Goal: Check status: Check status

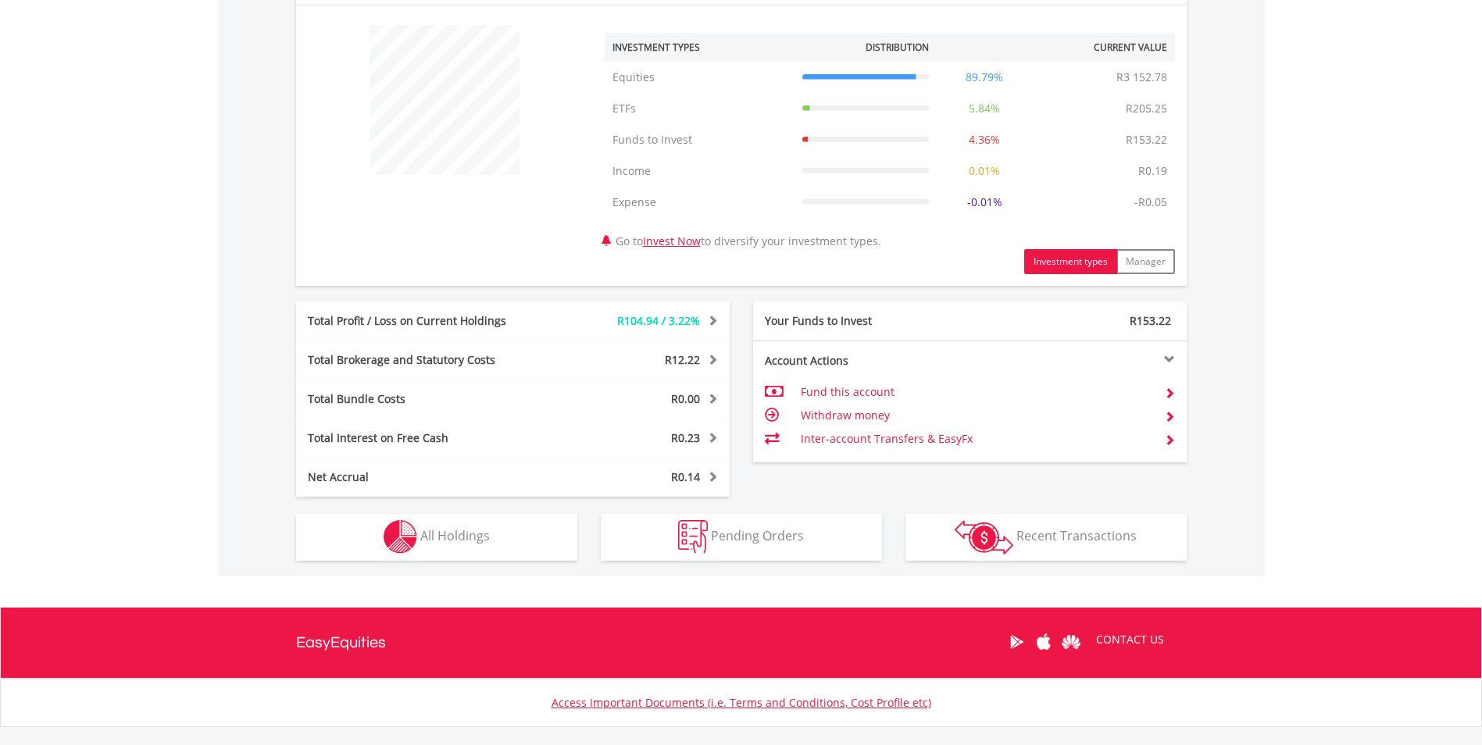
scroll to position [581, 0]
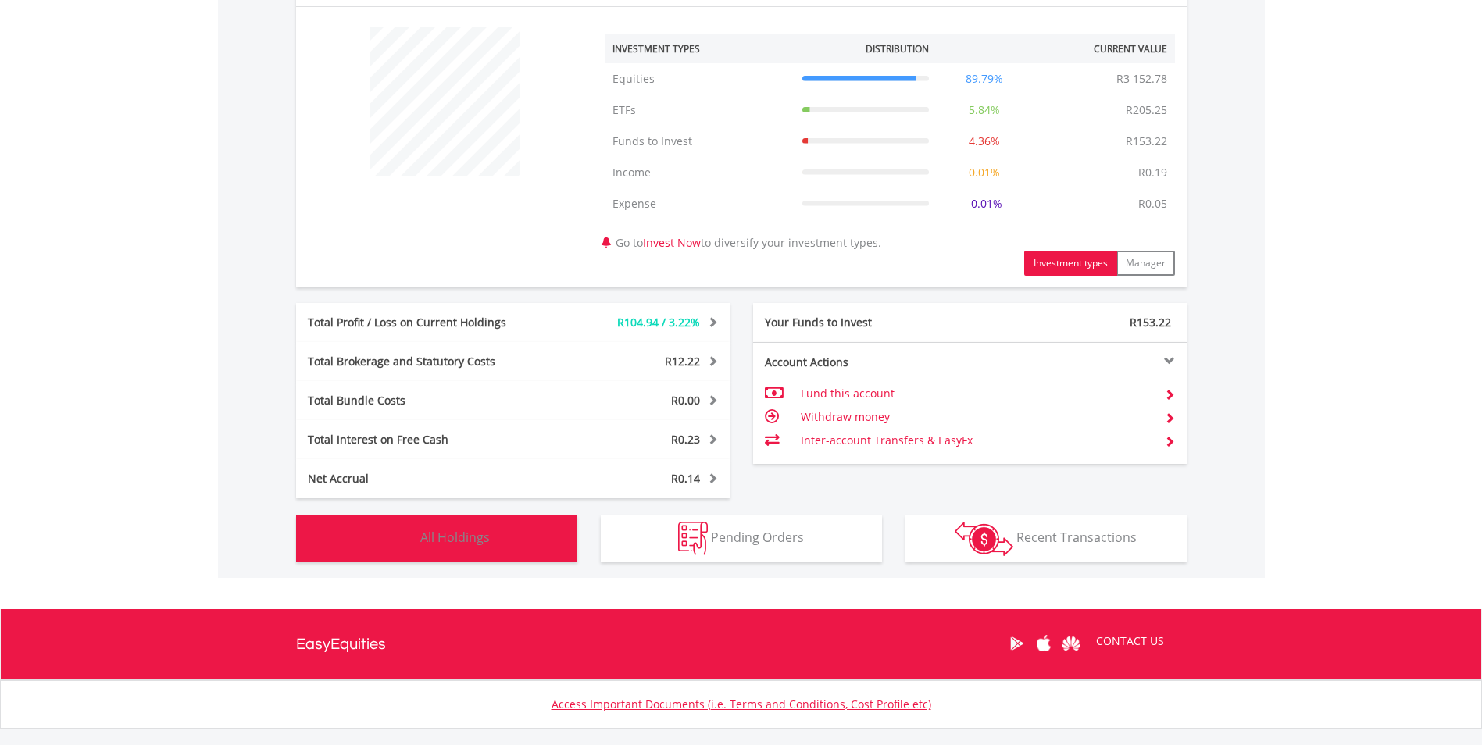
drag, startPoint x: 461, startPoint y: 549, endPoint x: 634, endPoint y: 561, distance: 173.1
click at [461, 549] on button "Holdings All Holdings" at bounding box center [436, 539] width 281 height 47
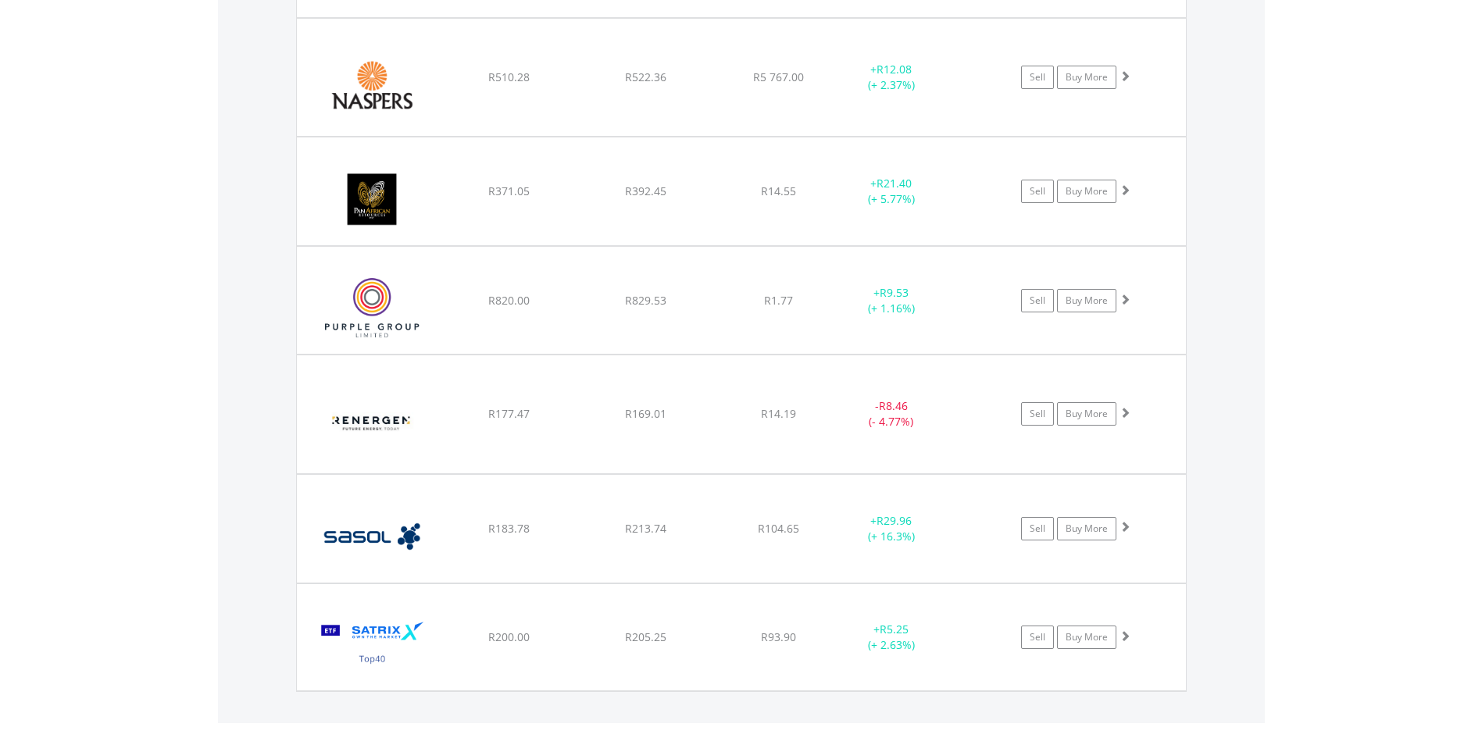
scroll to position [150, 297]
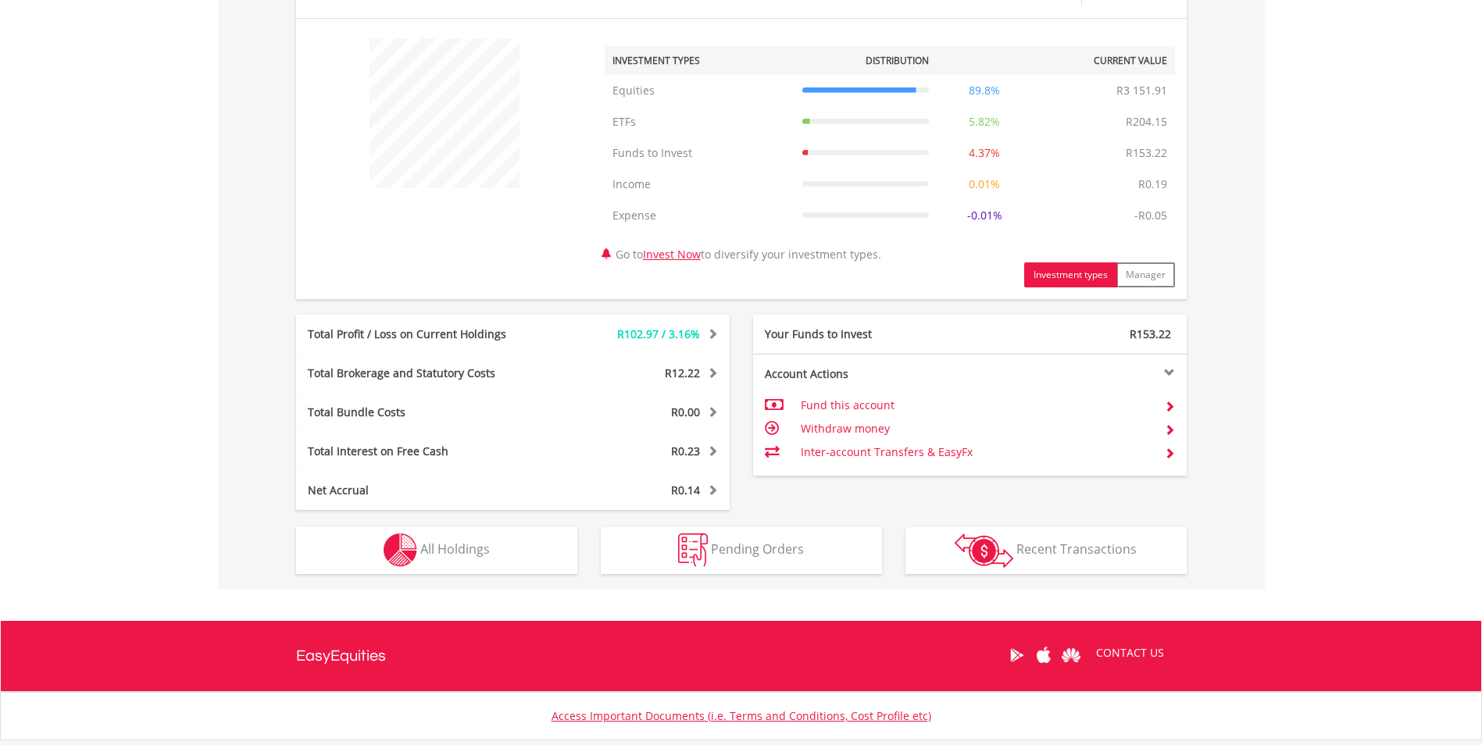
scroll to position [567, 0]
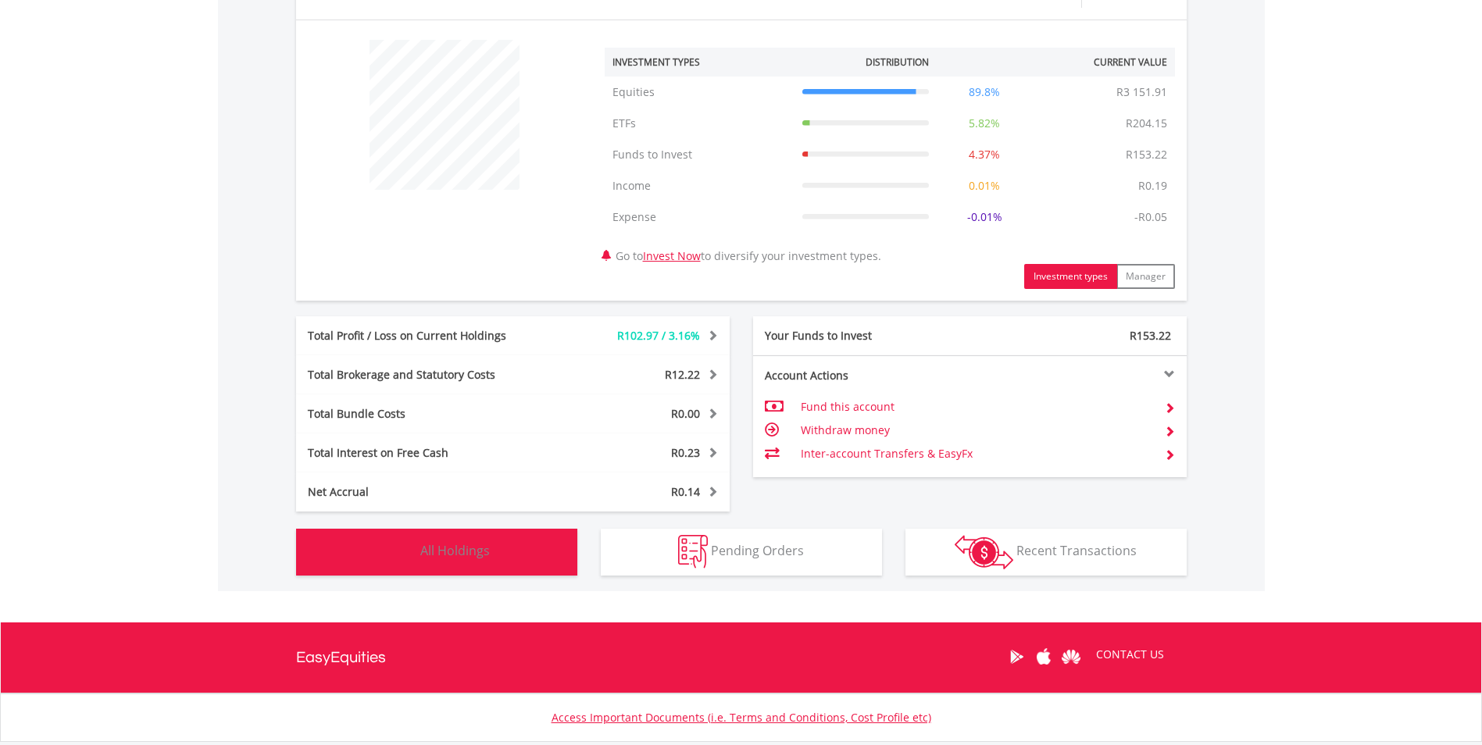
click at [500, 552] on button "Holdings All Holdings" at bounding box center [436, 552] width 281 height 47
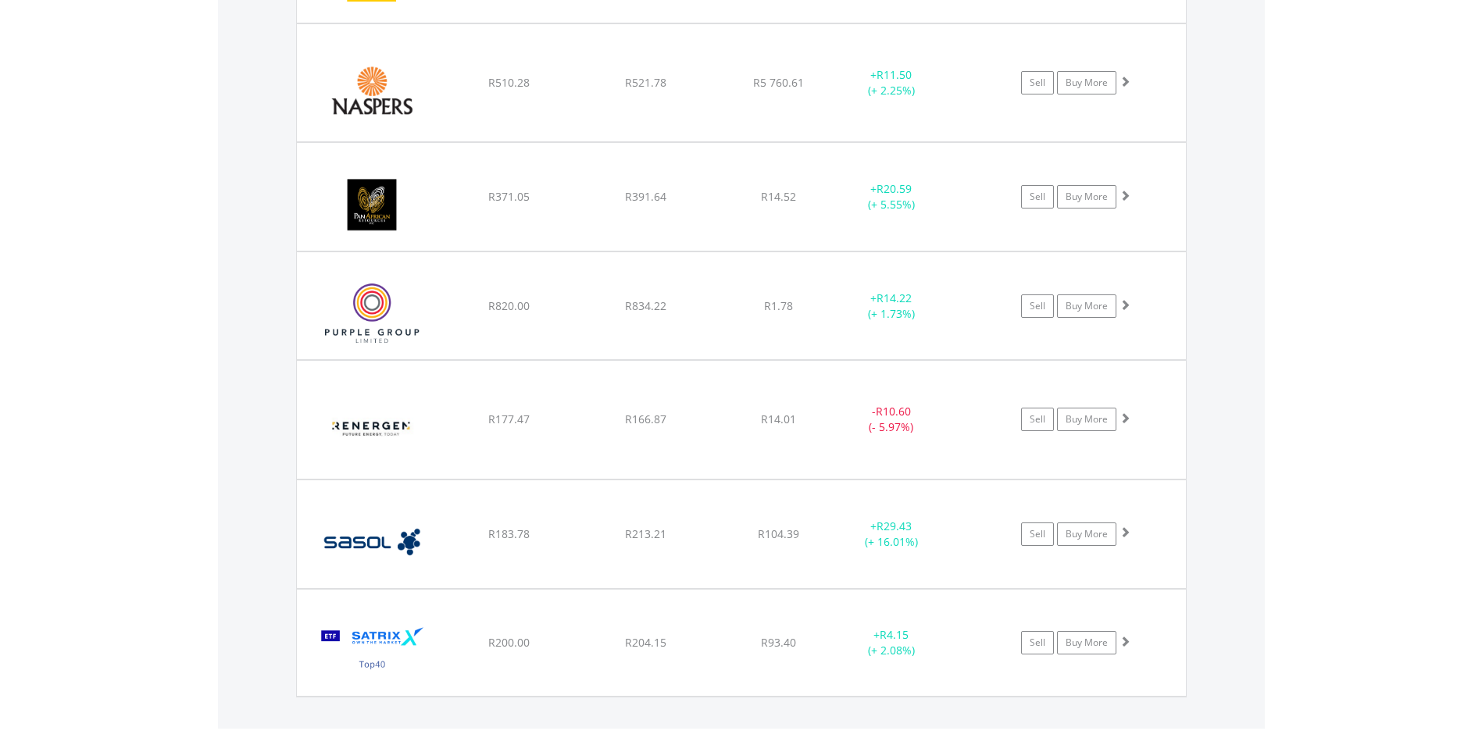
scroll to position [1588, 0]
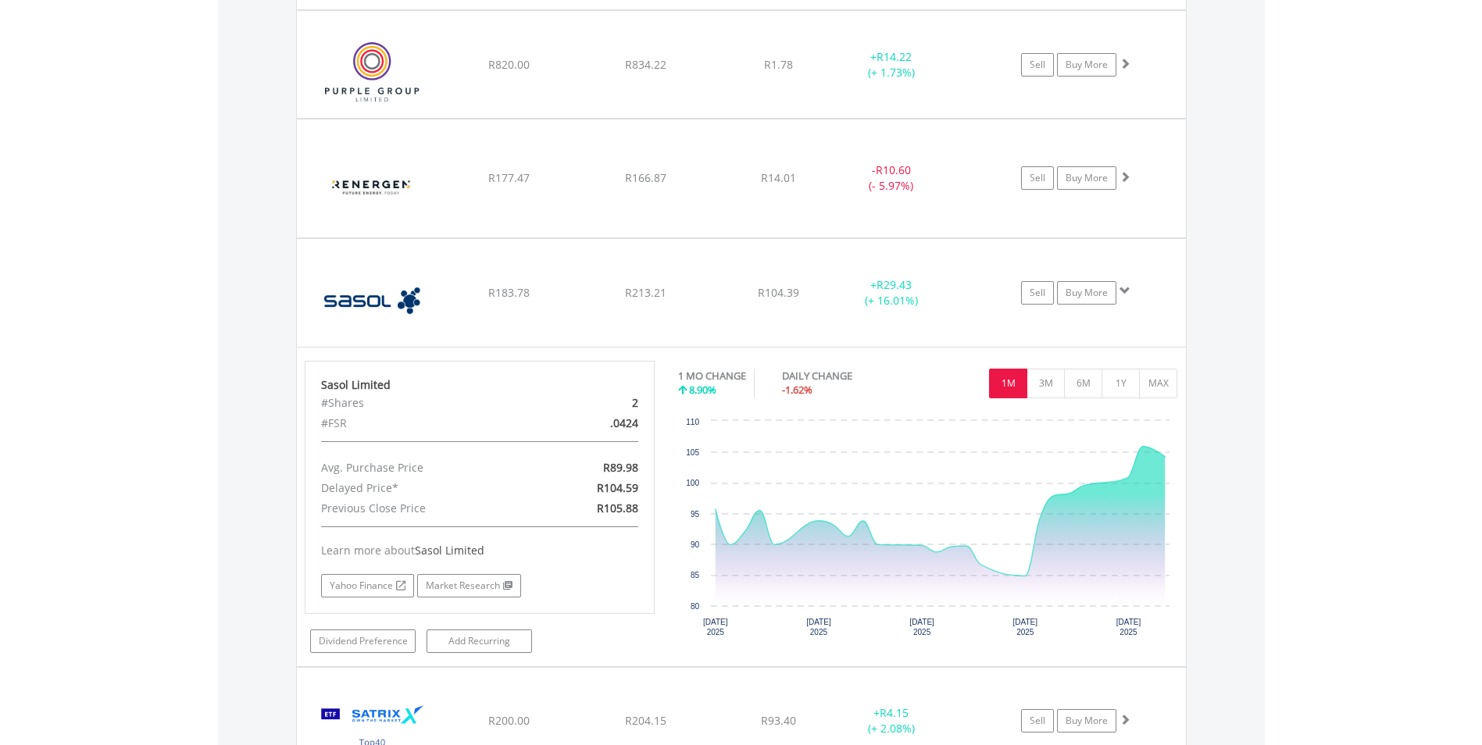
scroll to position [1841, 0]
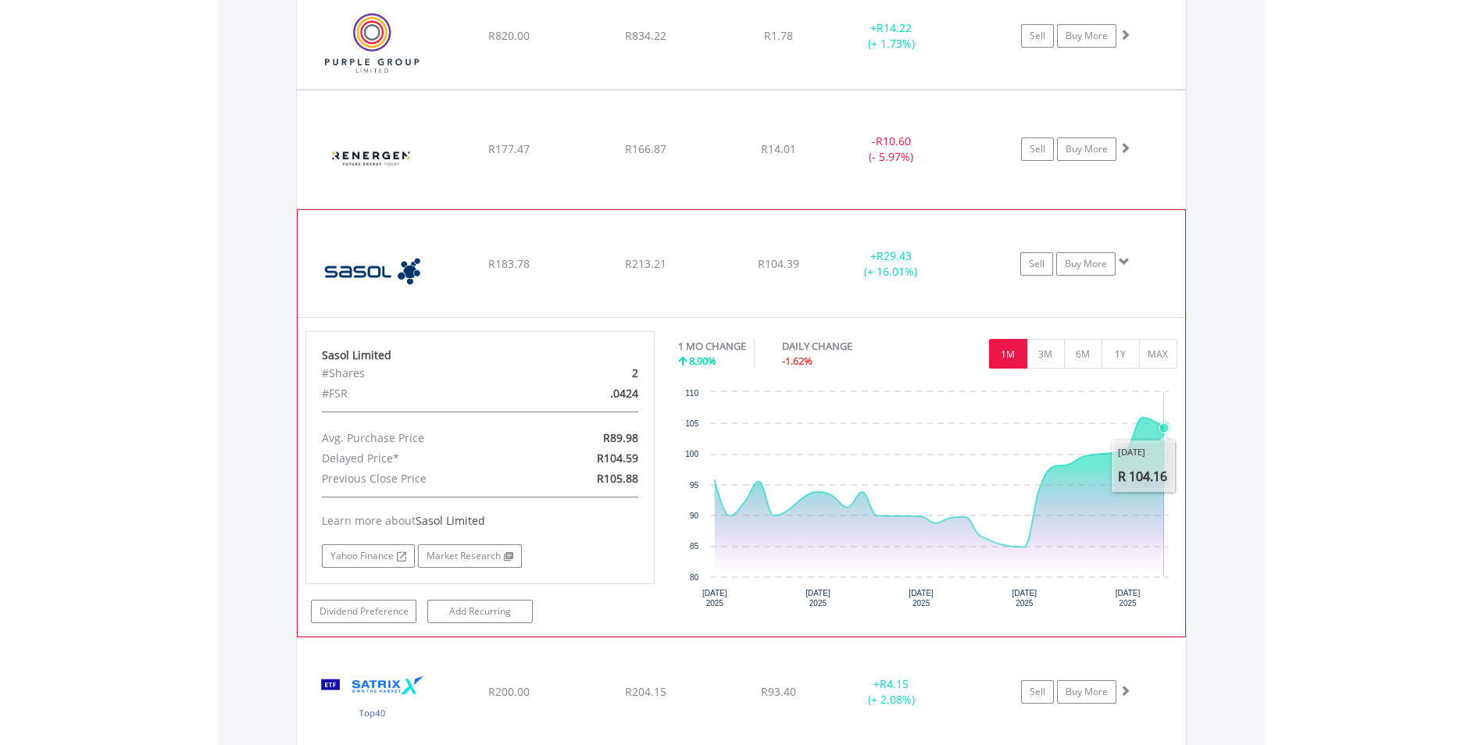
click at [1163, 430] on icon "Wednesday, 20 Aug, 11:26:52.473, 104.16." at bounding box center [1164, 428] width 9 height 9
click at [1126, 262] on span at bounding box center [1124, 261] width 11 height 11
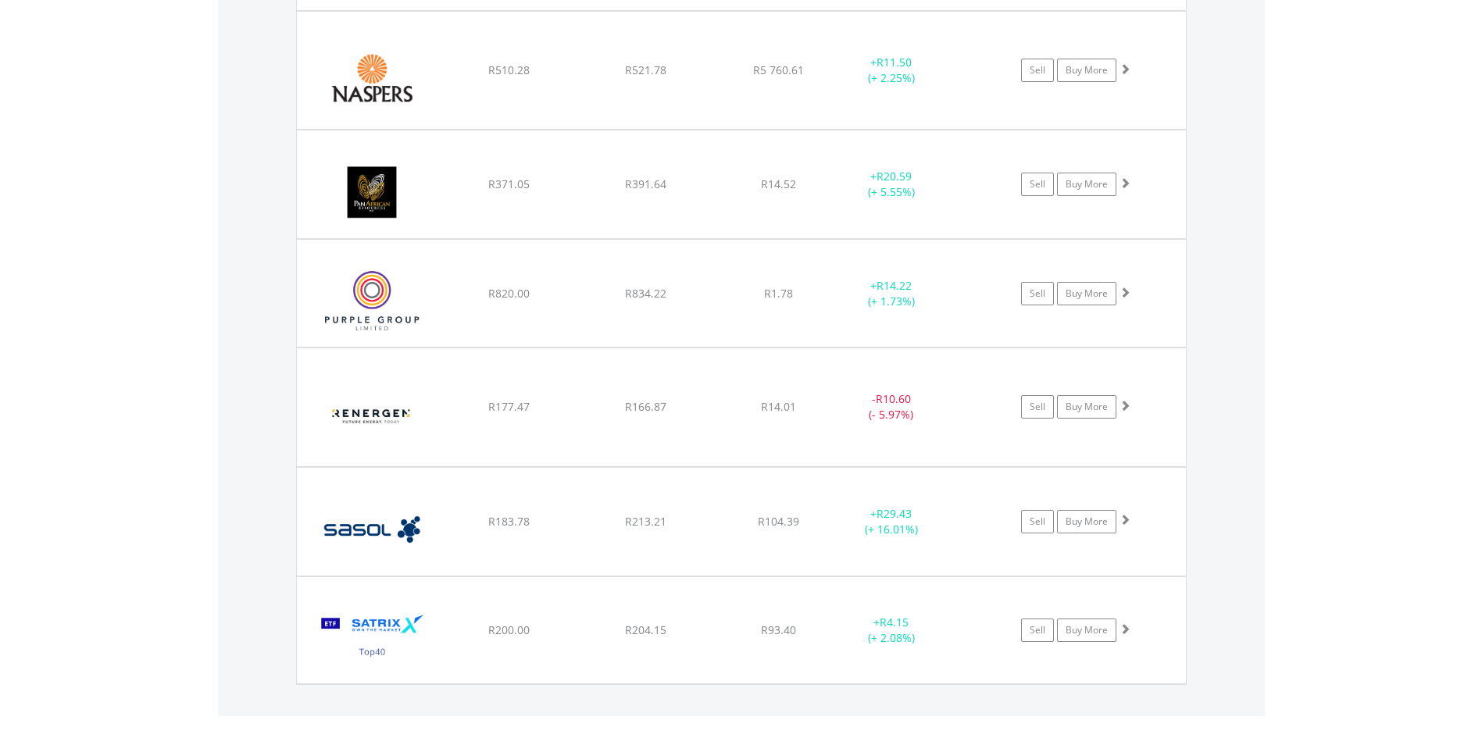
scroll to position [1578, 0]
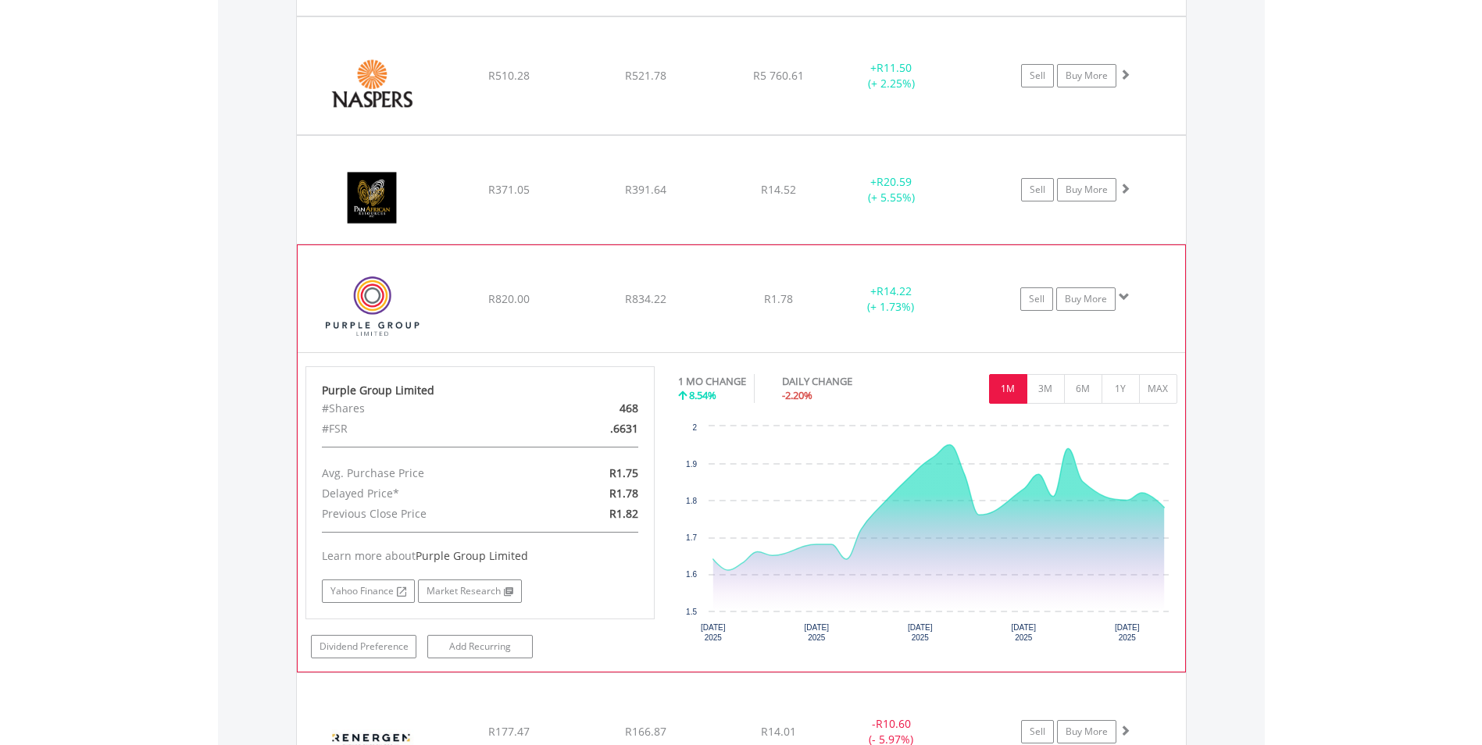
click at [1126, 298] on span at bounding box center [1124, 296] width 11 height 11
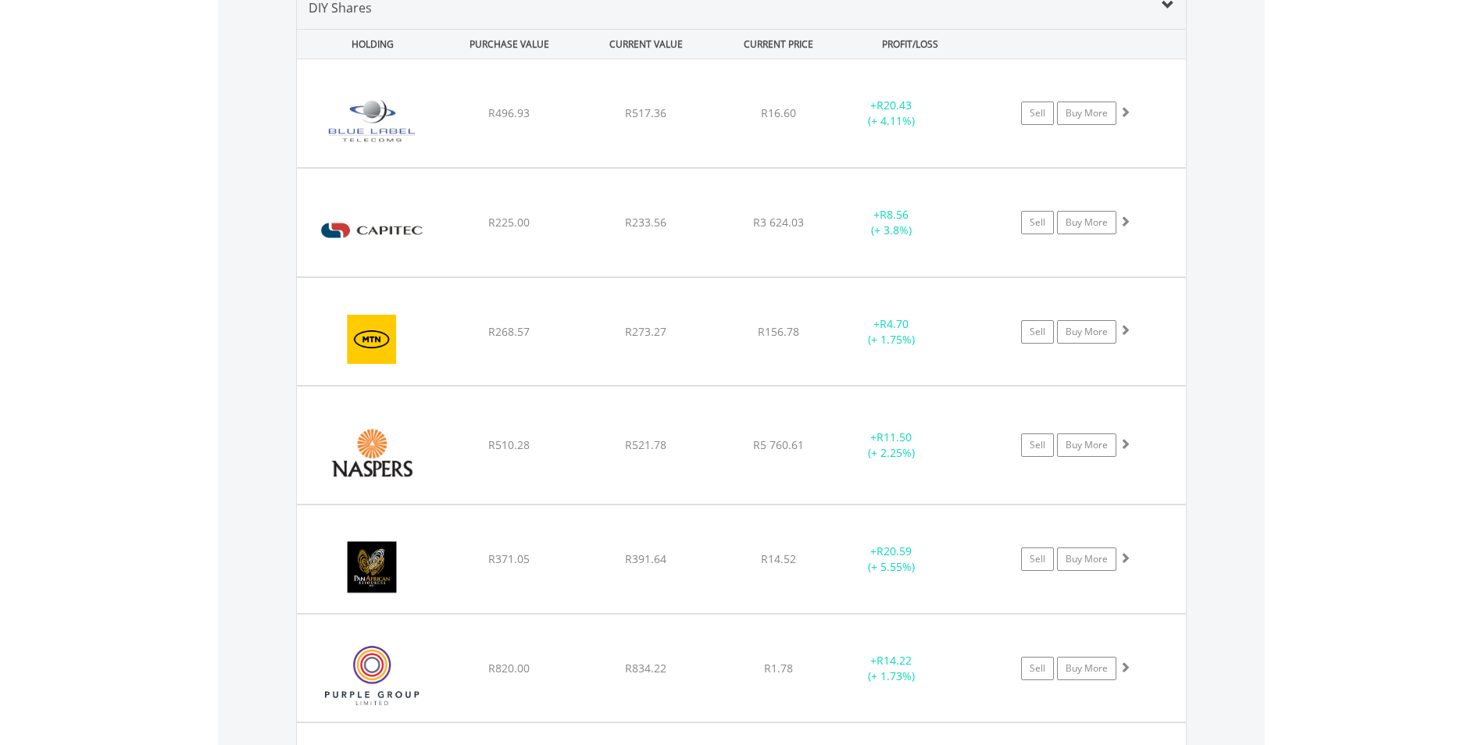
scroll to position [1206, 0]
click at [854, 170] on div "﻿ MTN Group Limited R268.57 R273.27 R156.78 + R4.70 (+ 1.75%) Sell Buy More" at bounding box center [741, 116] width 889 height 108
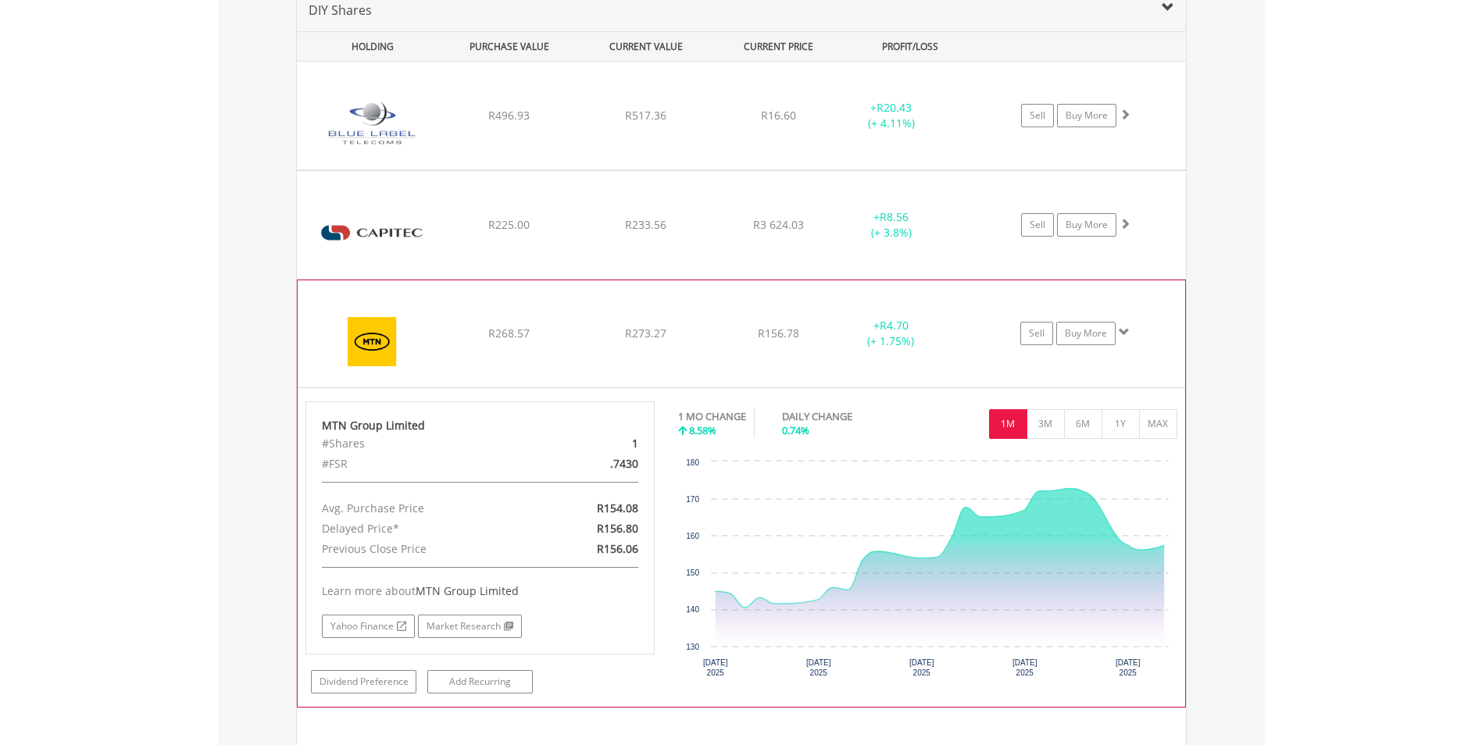
click at [1129, 331] on span at bounding box center [1124, 332] width 11 height 11
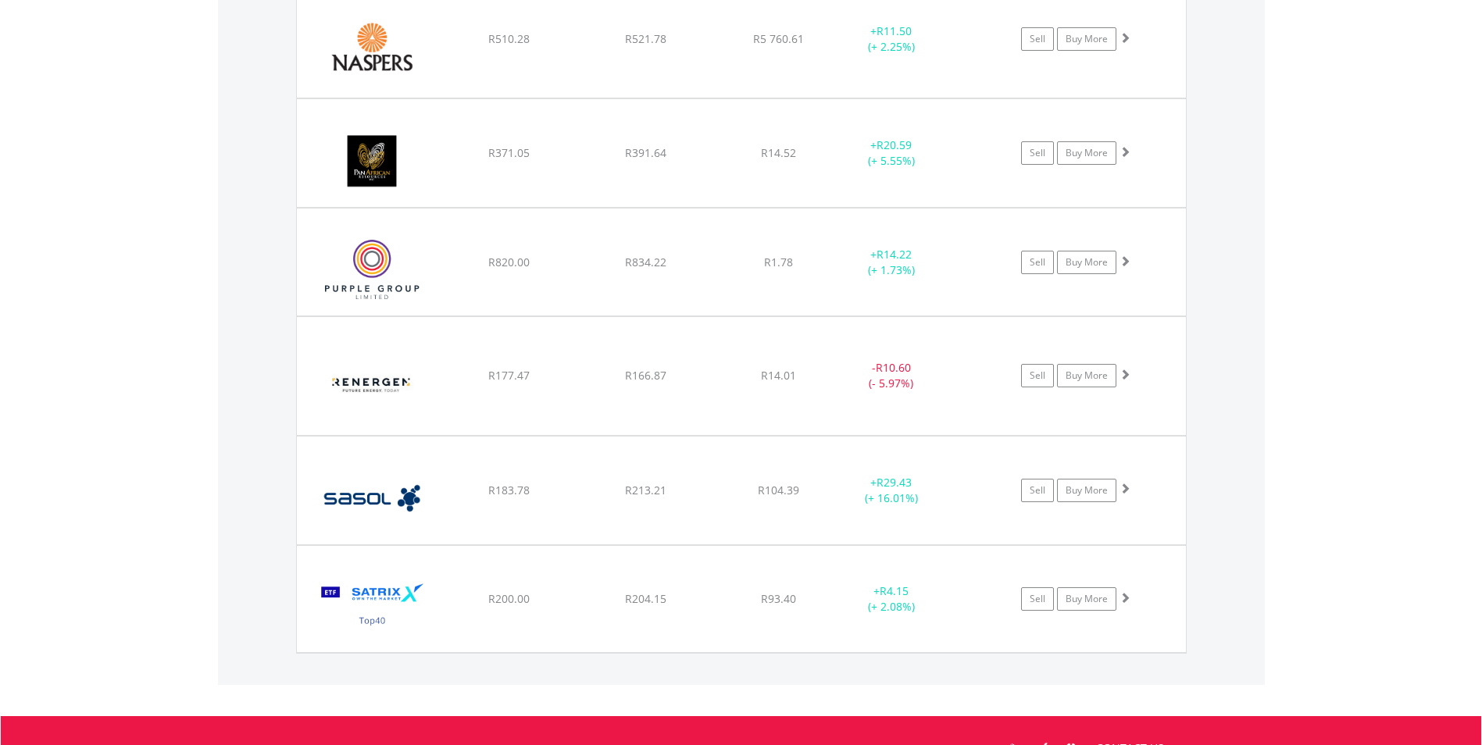
scroll to position [1617, 0]
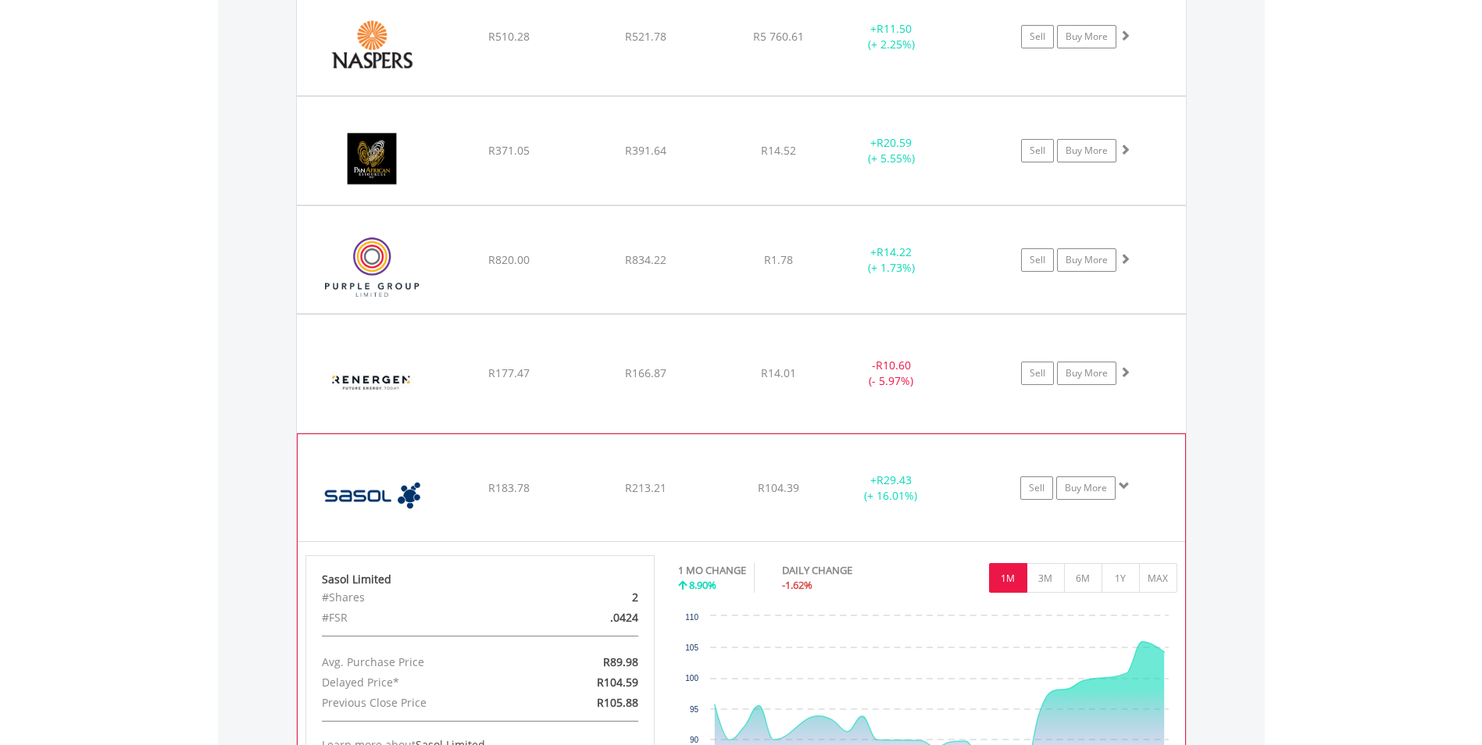
click at [1124, 481] on span at bounding box center [1124, 486] width 11 height 11
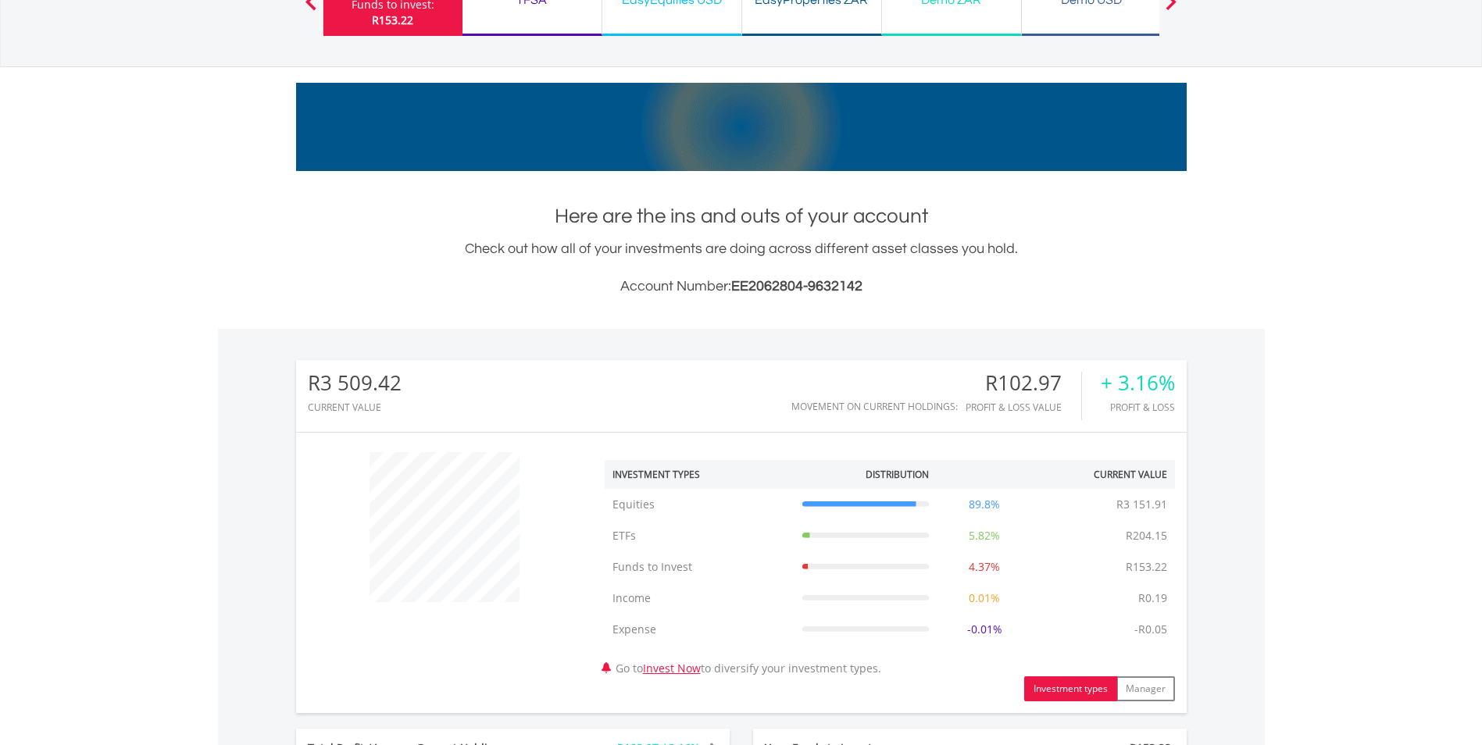
scroll to position [0, 0]
